Goal: Task Accomplishment & Management: Manage account settings

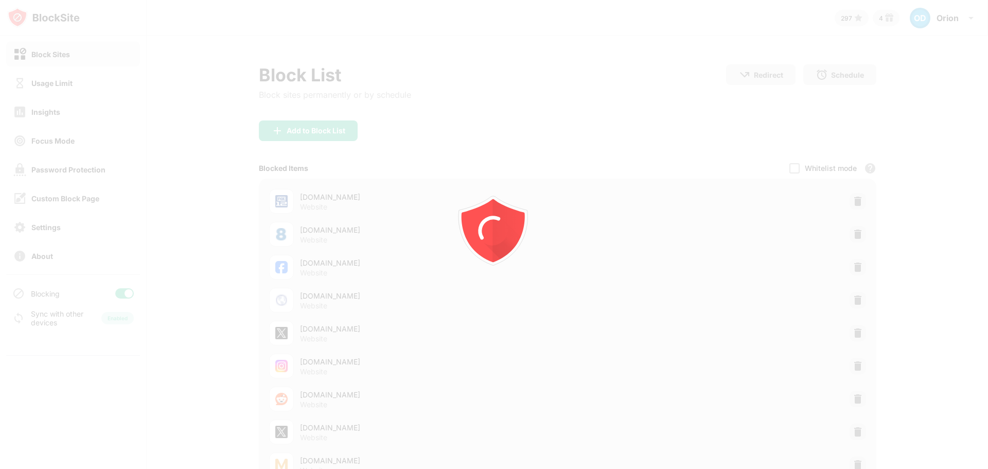
click at [121, 297] on div at bounding box center [494, 234] width 988 height 469
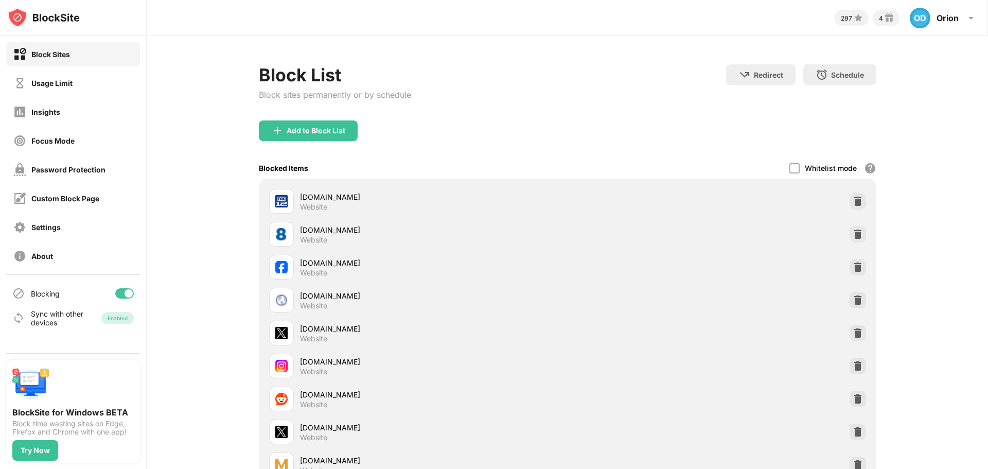
click at [121, 297] on div at bounding box center [124, 293] width 19 height 10
click at [120, 294] on div at bounding box center [120, 293] width 8 height 8
